Goal: Find contact information: Find contact information

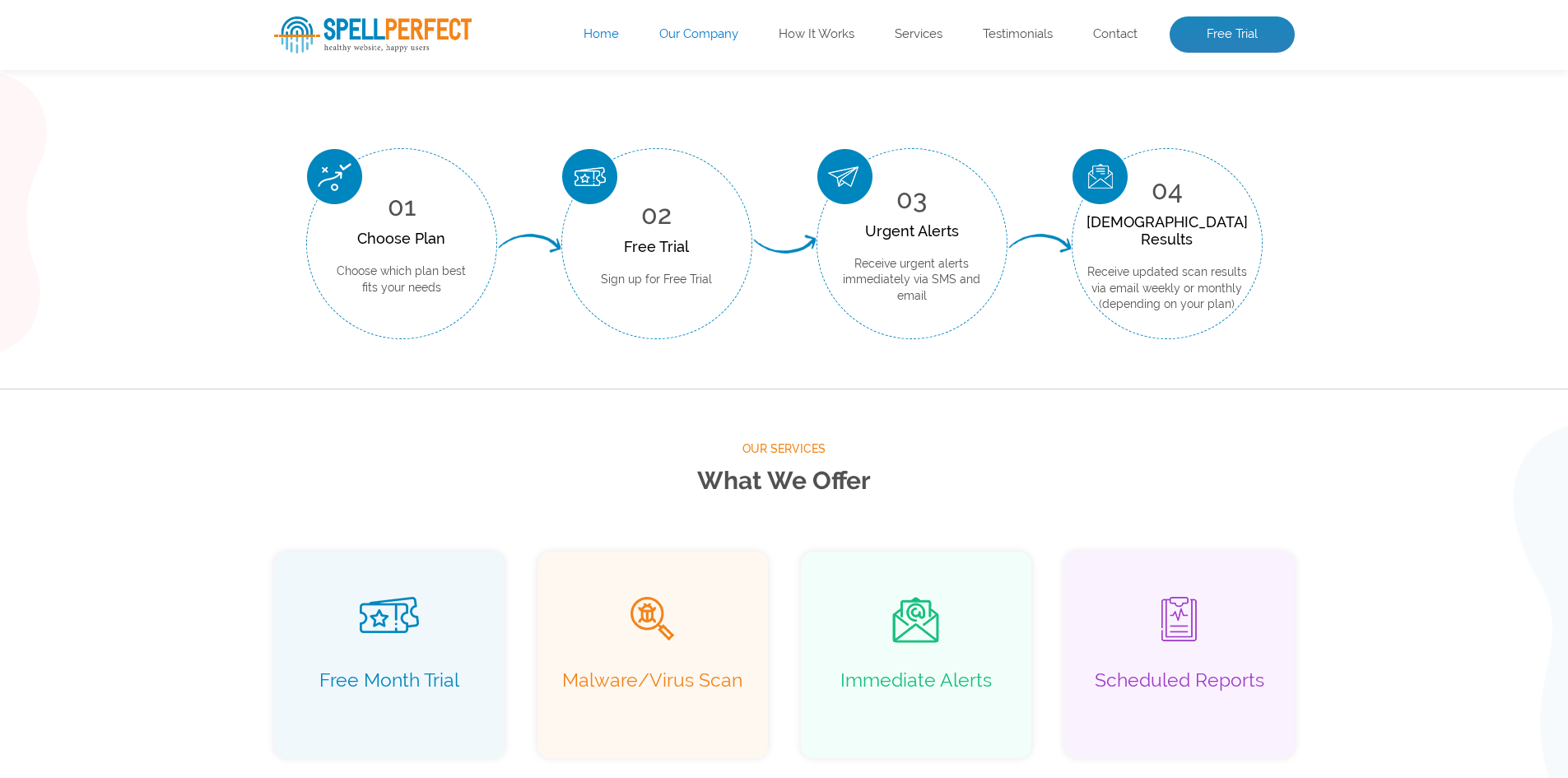
click at [713, 39] on link "Our Company" at bounding box center [699, 34] width 79 height 17
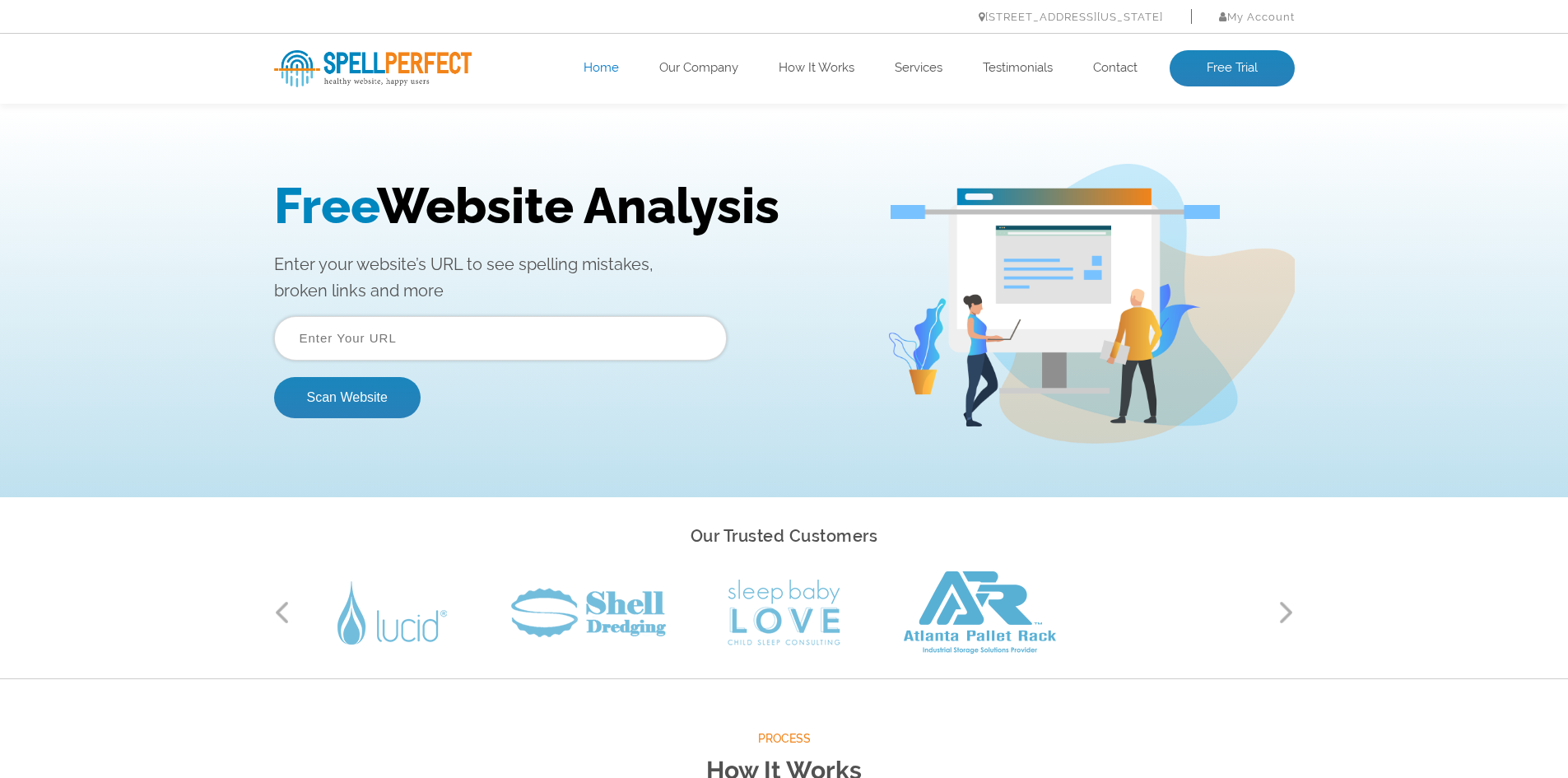
click at [604, 60] on ul "Home Our Company How It Works Services Testimonials Contact Free Trial" at bounding box center [886, 67] width 816 height 36
click at [701, 70] on link "Our Company" at bounding box center [699, 68] width 79 height 17
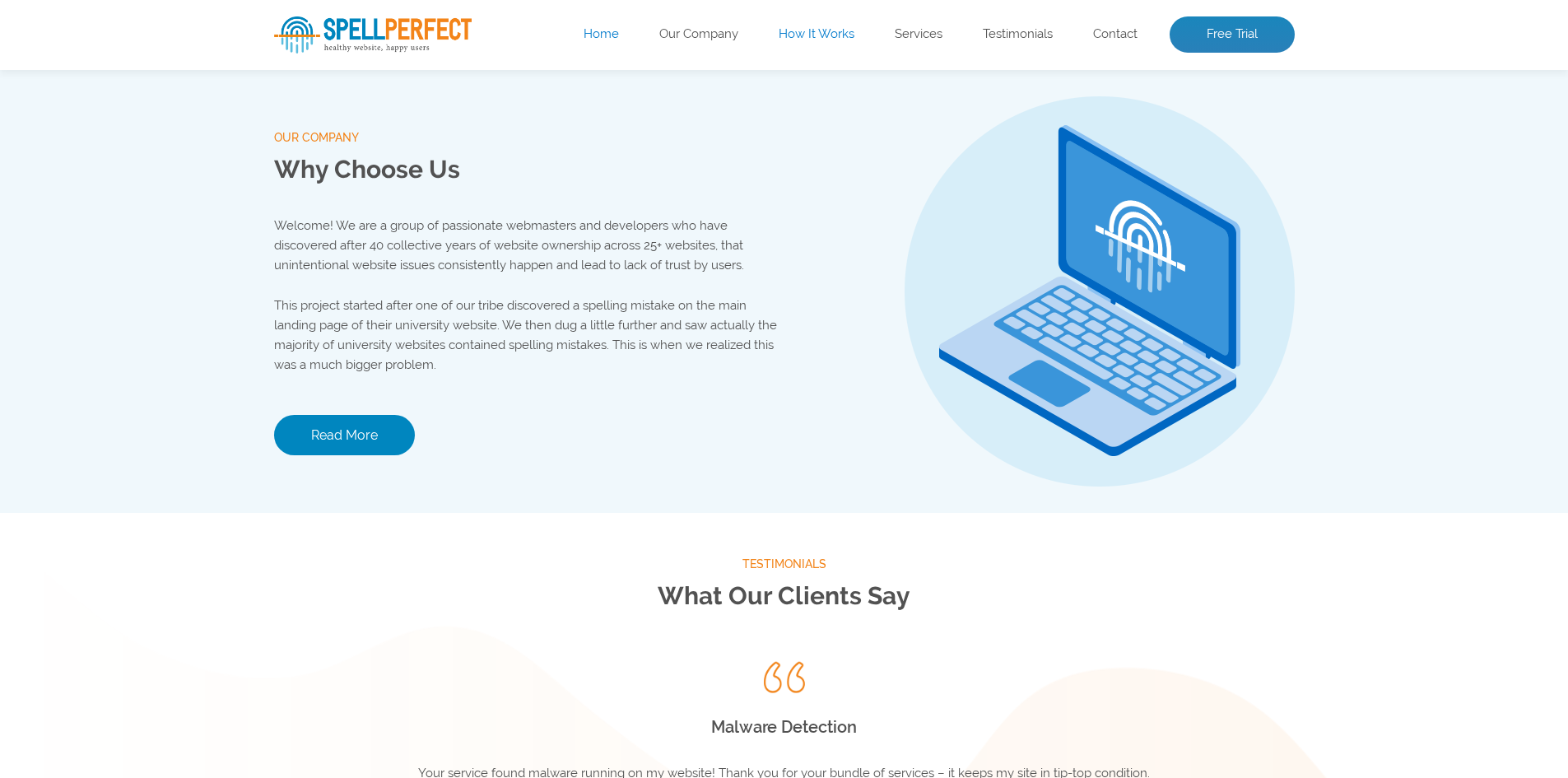
click at [797, 38] on link "How It Works" at bounding box center [816, 34] width 76 height 17
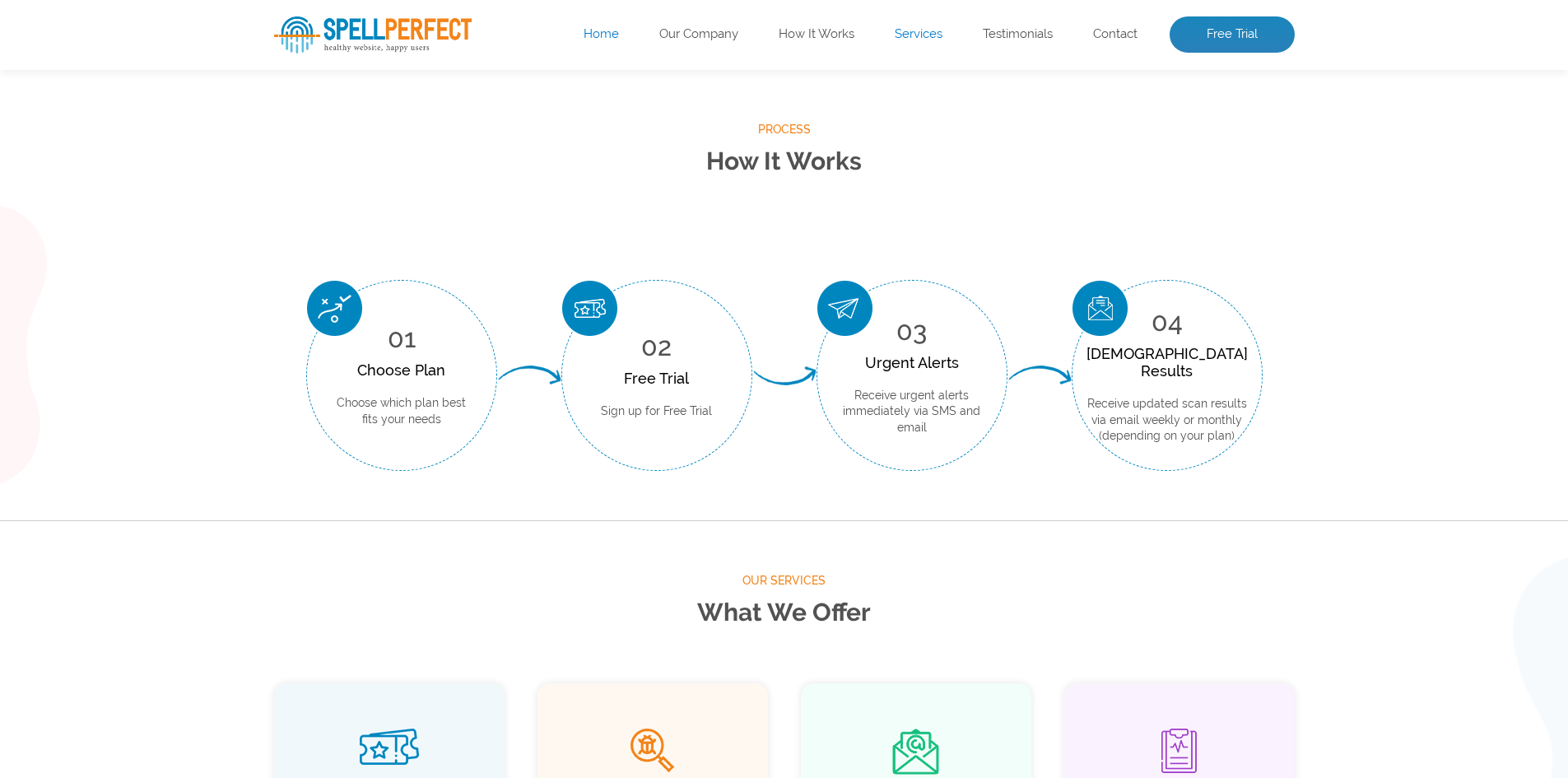
click at [932, 26] on link "Services" at bounding box center [919, 34] width 48 height 17
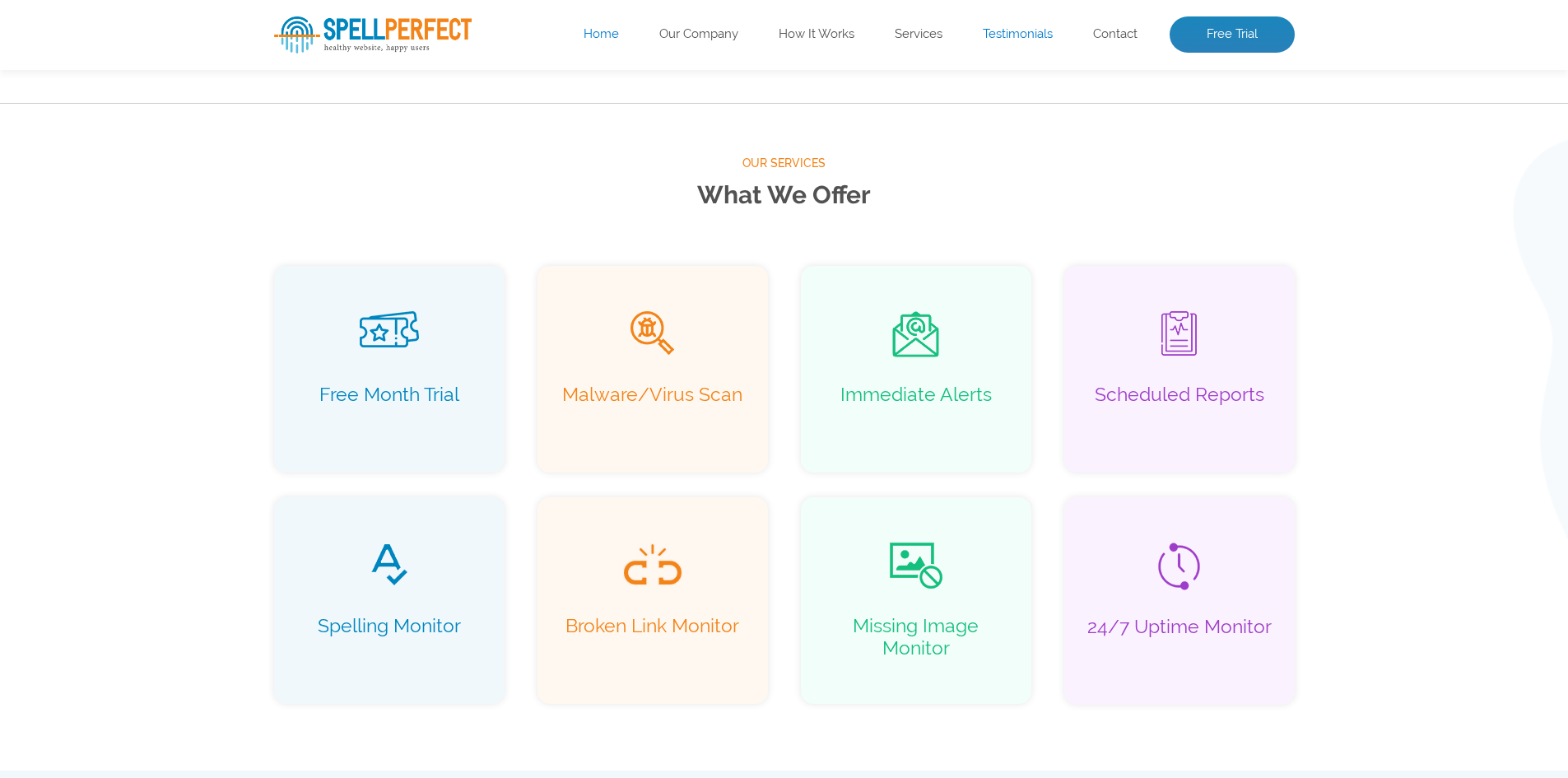
click at [1041, 32] on link "Testimonials" at bounding box center [1018, 34] width 70 height 17
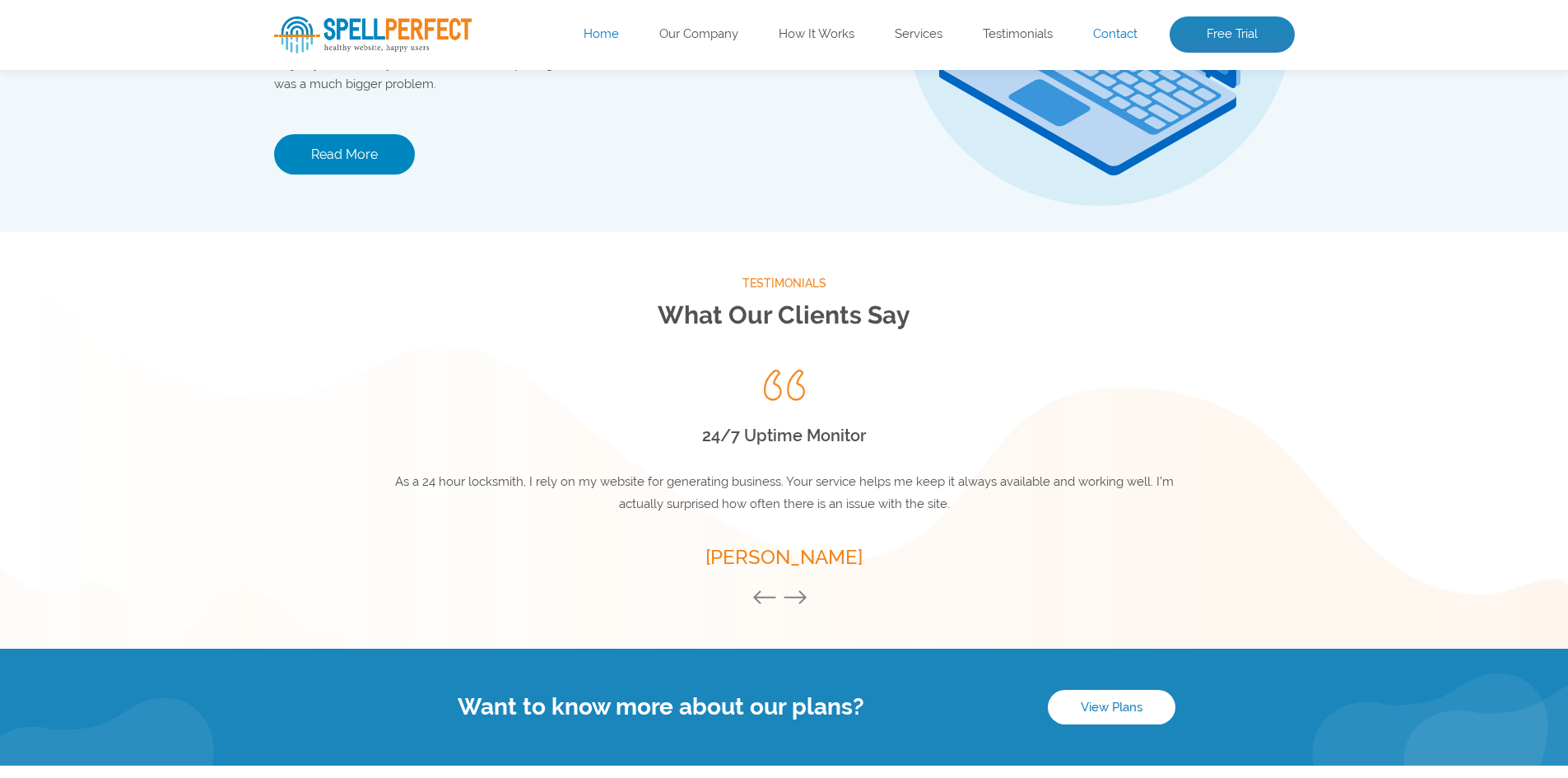
scroll to position [2170, 0]
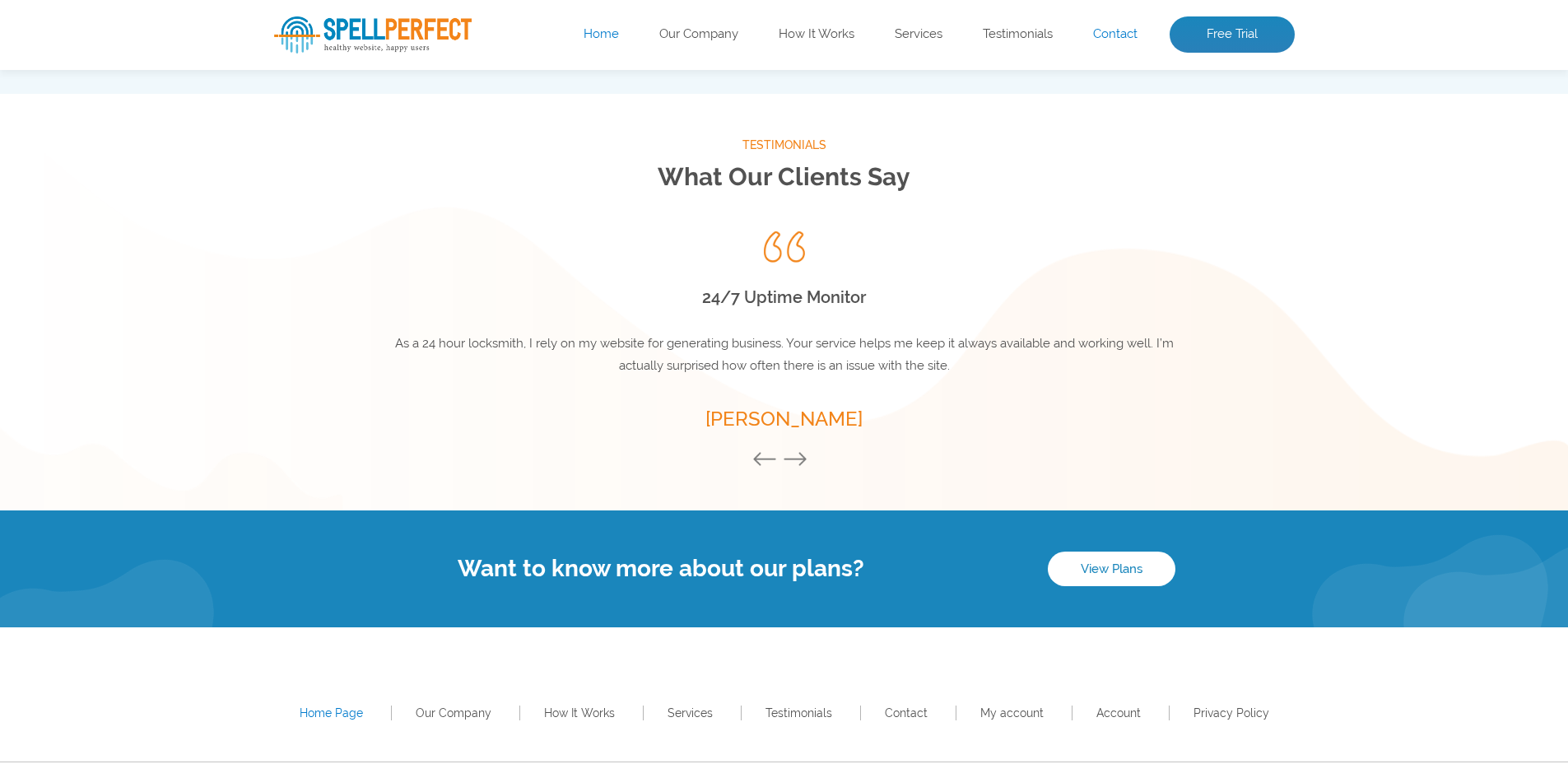
click at [1114, 32] on link "Contact" at bounding box center [1115, 34] width 45 height 17
